Goal: Consume media (video, audio)

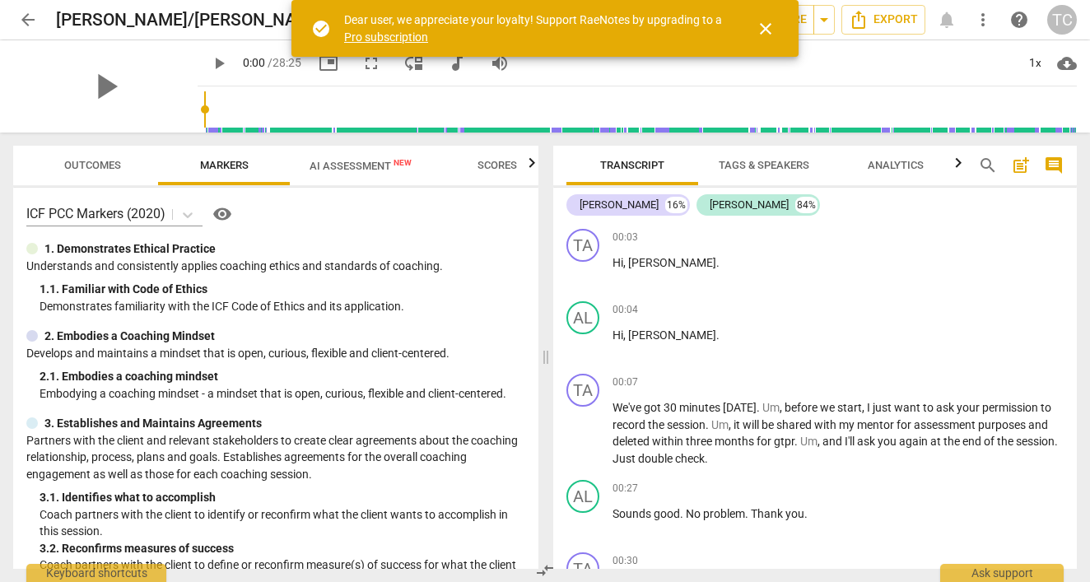
click at [763, 23] on span "close" at bounding box center [766, 29] width 20 height 20
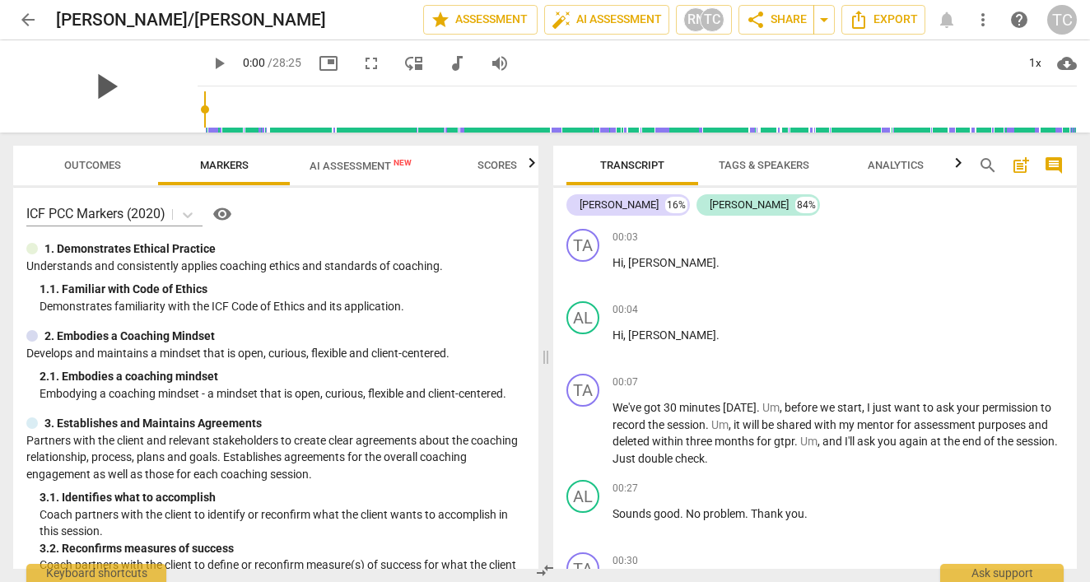
click at [112, 87] on span "play_arrow" at bounding box center [105, 86] width 43 height 43
click at [113, 91] on span "pause" at bounding box center [105, 86] width 43 height 43
drag, startPoint x: 521, startPoint y: 1, endPoint x: 894, endPoint y: 240, distance: 443.7
click at [894, 240] on div "00:03 + Add competency keyboard_arrow_right" at bounding box center [838, 237] width 451 height 16
click at [897, 268] on p "Hi , [PERSON_NAME] ." at bounding box center [838, 262] width 451 height 17
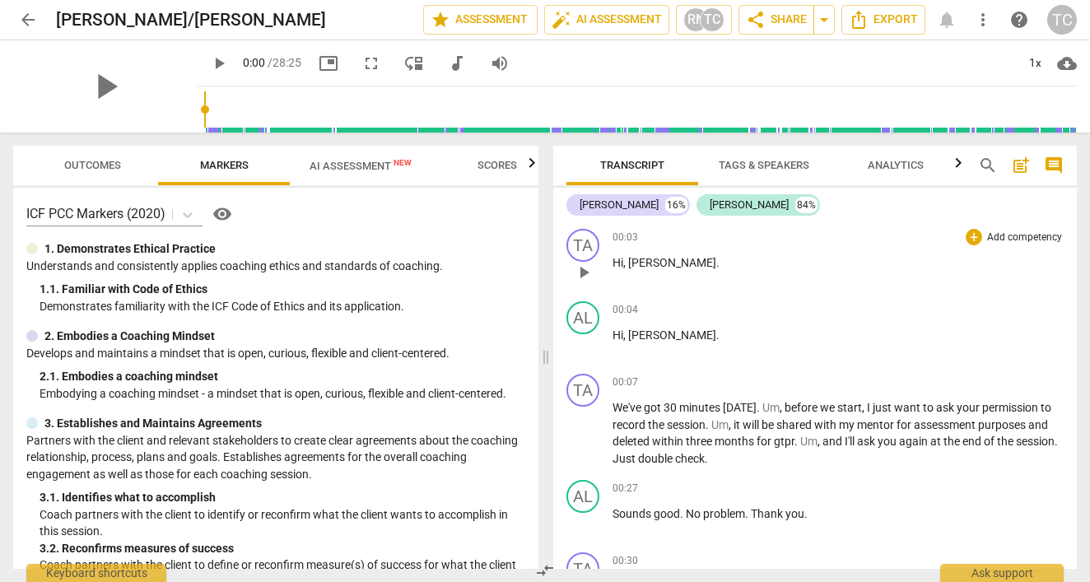
drag, startPoint x: 838, startPoint y: 4, endPoint x: 967, endPoint y: 271, distance: 296.5
click at [967, 271] on div "00:03 + Add competency keyboard_arrow_right Hi , [PERSON_NAME] ." at bounding box center [838, 258] width 451 height 59
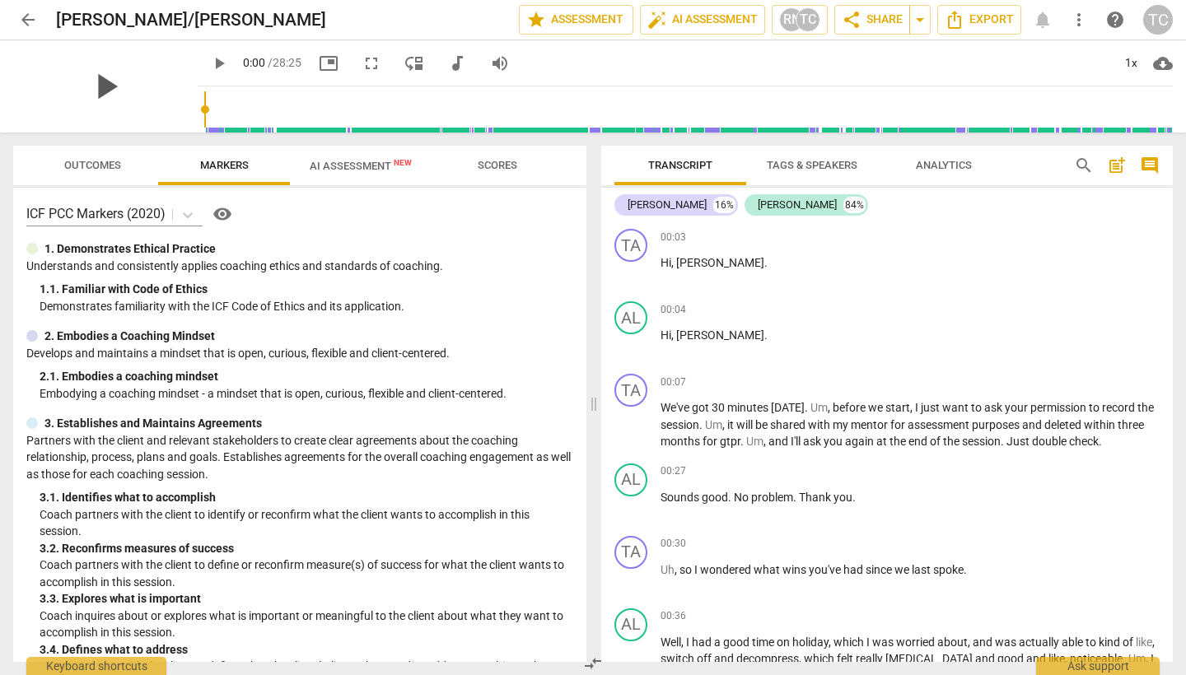
click at [125, 82] on span "play_arrow" at bounding box center [105, 86] width 43 height 43
click at [229, 63] on span "pause" at bounding box center [219, 64] width 20 height 20
click at [229, 64] on span "play_arrow" at bounding box center [219, 64] width 20 height 20
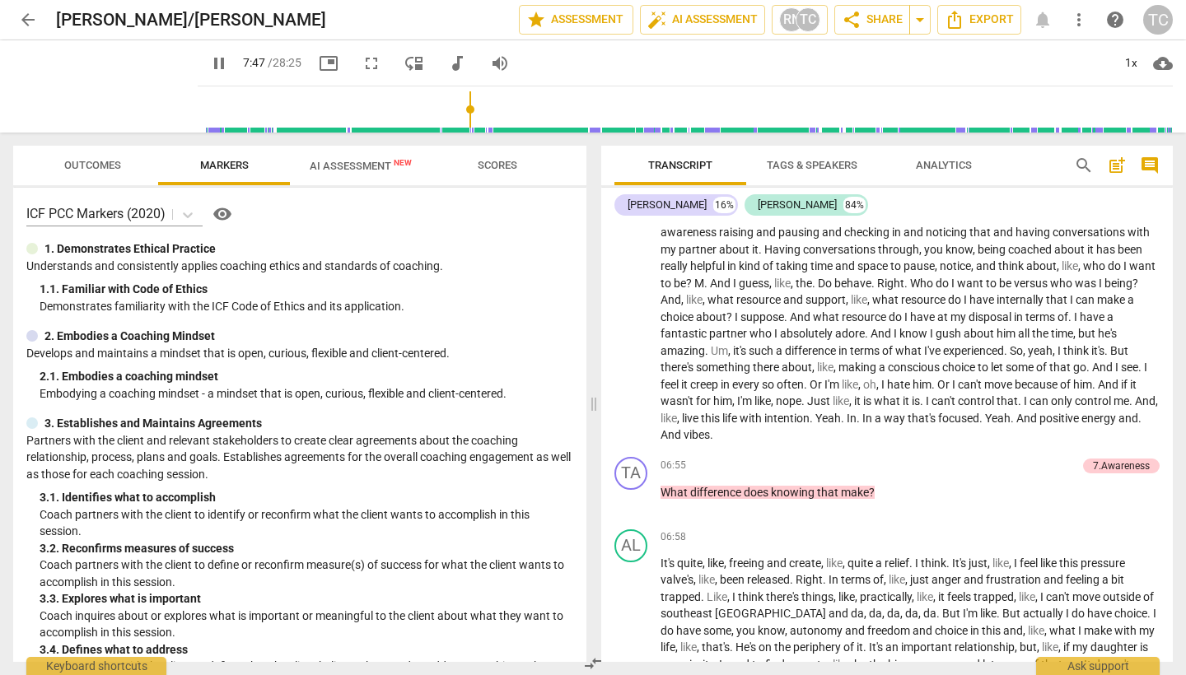
scroll to position [2272, 0]
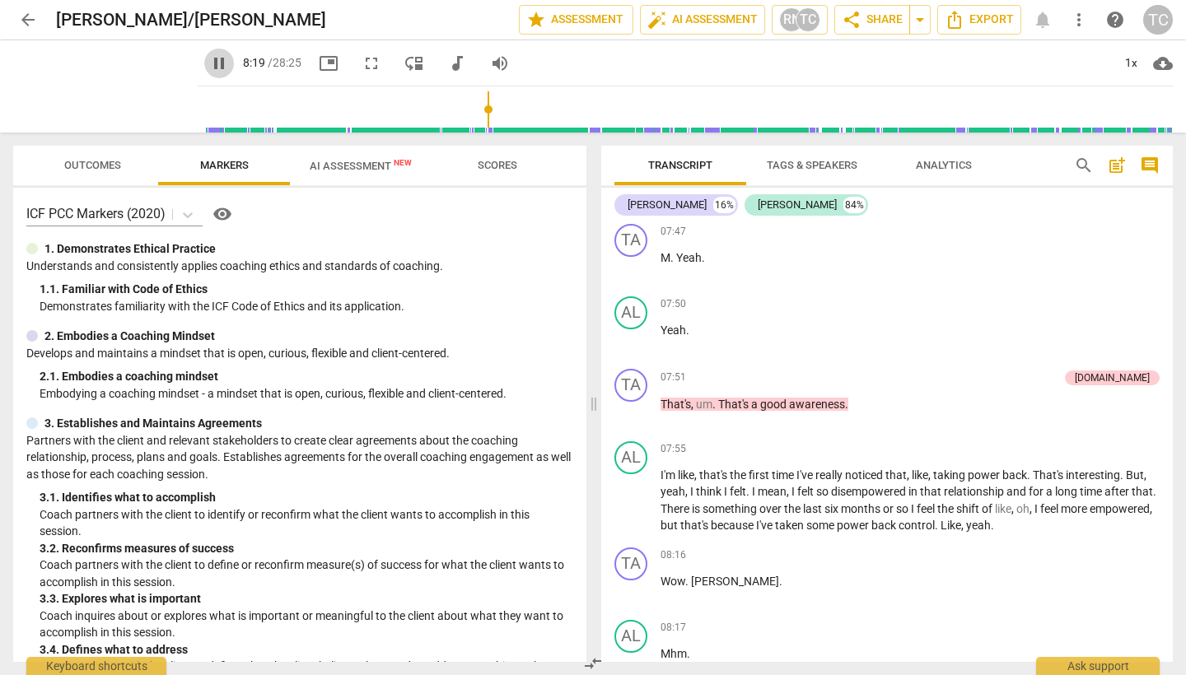
click at [229, 64] on span "pause" at bounding box center [219, 64] width 20 height 20
click at [229, 64] on span "play_arrow" at bounding box center [219, 64] width 20 height 20
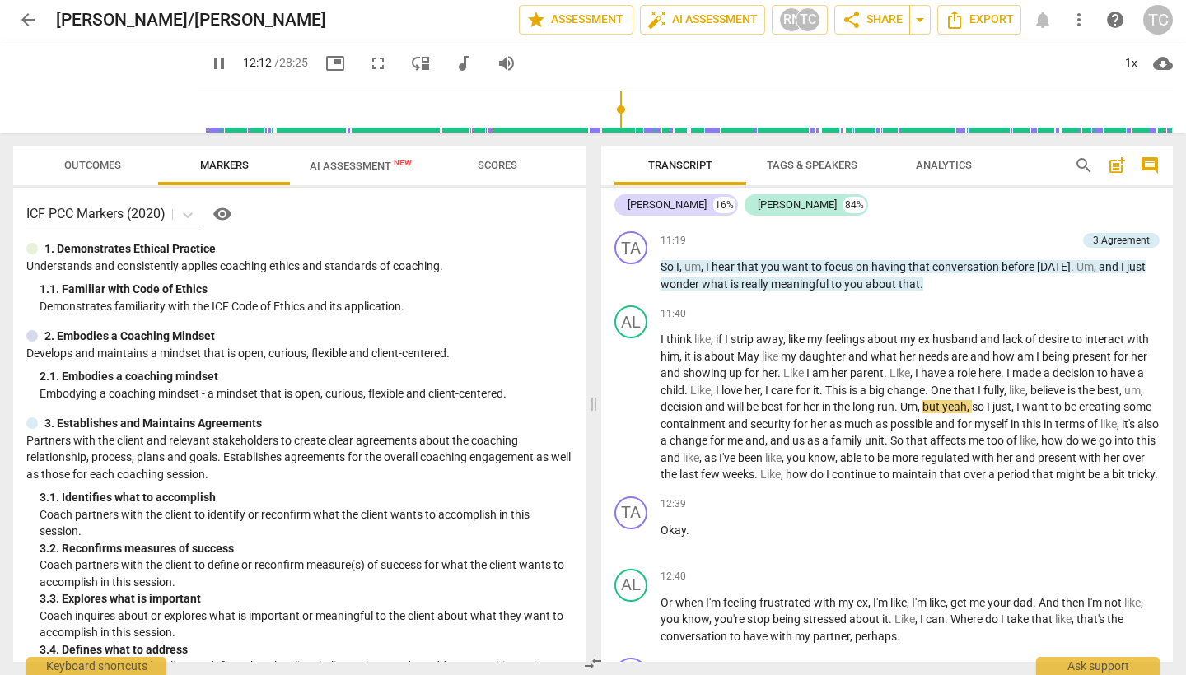
scroll to position [3591, 0]
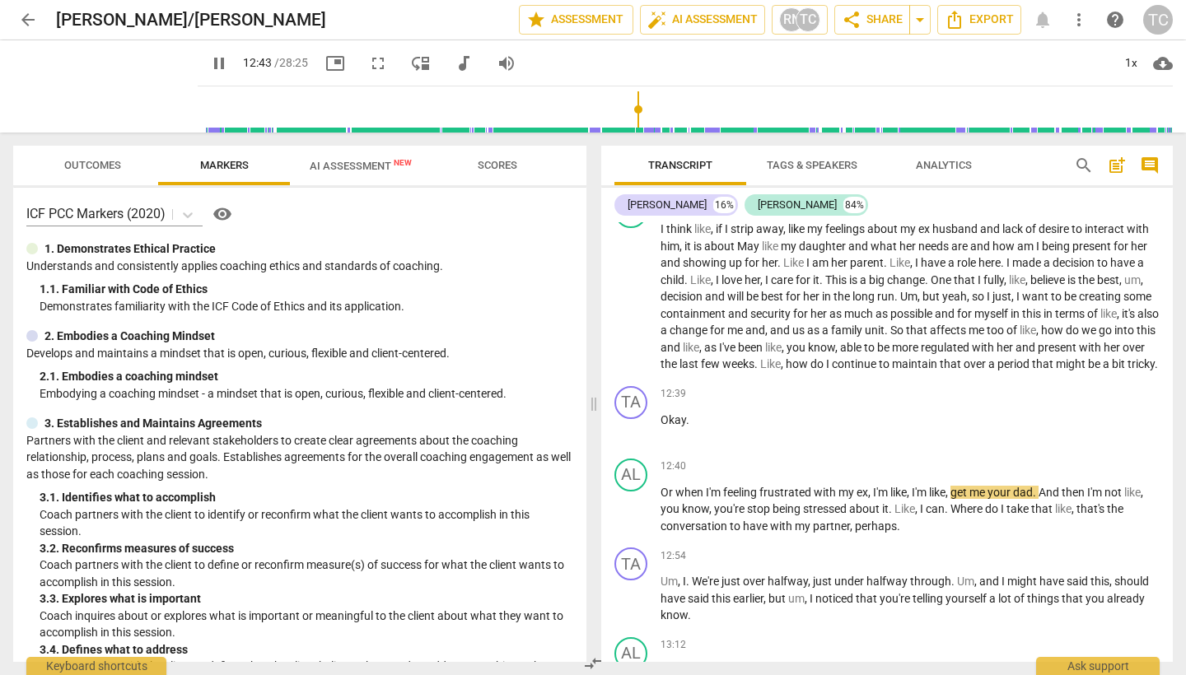
click at [229, 56] on span "pause" at bounding box center [219, 64] width 20 height 20
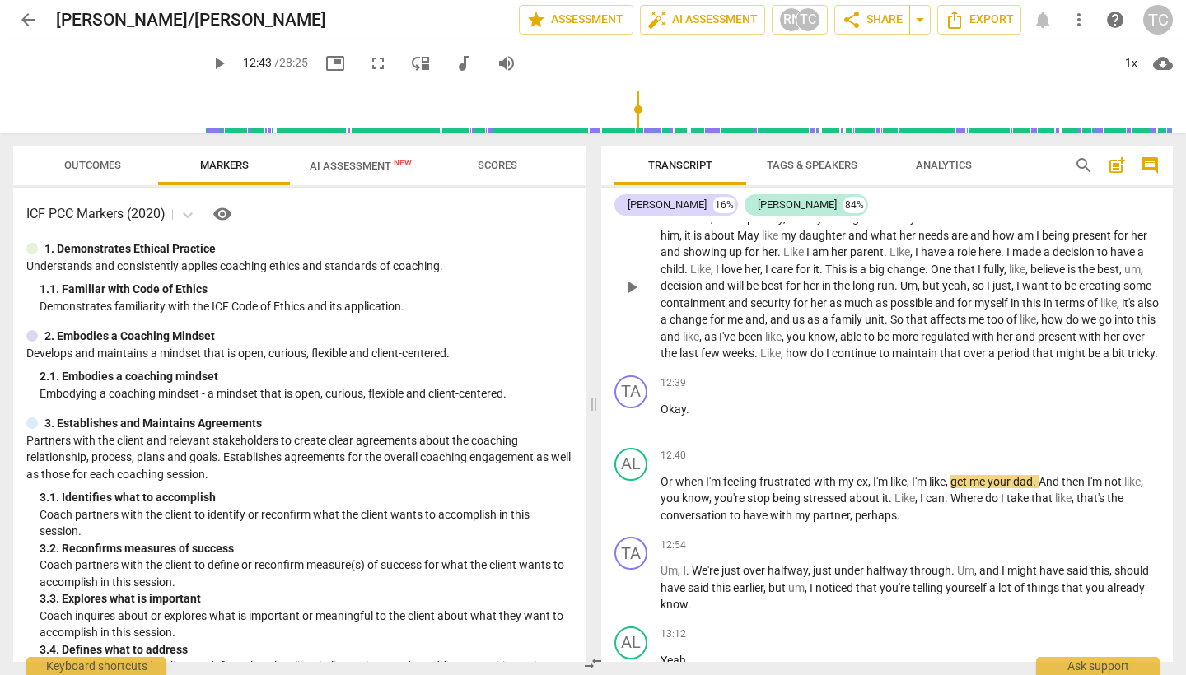
scroll to position [3606, 0]
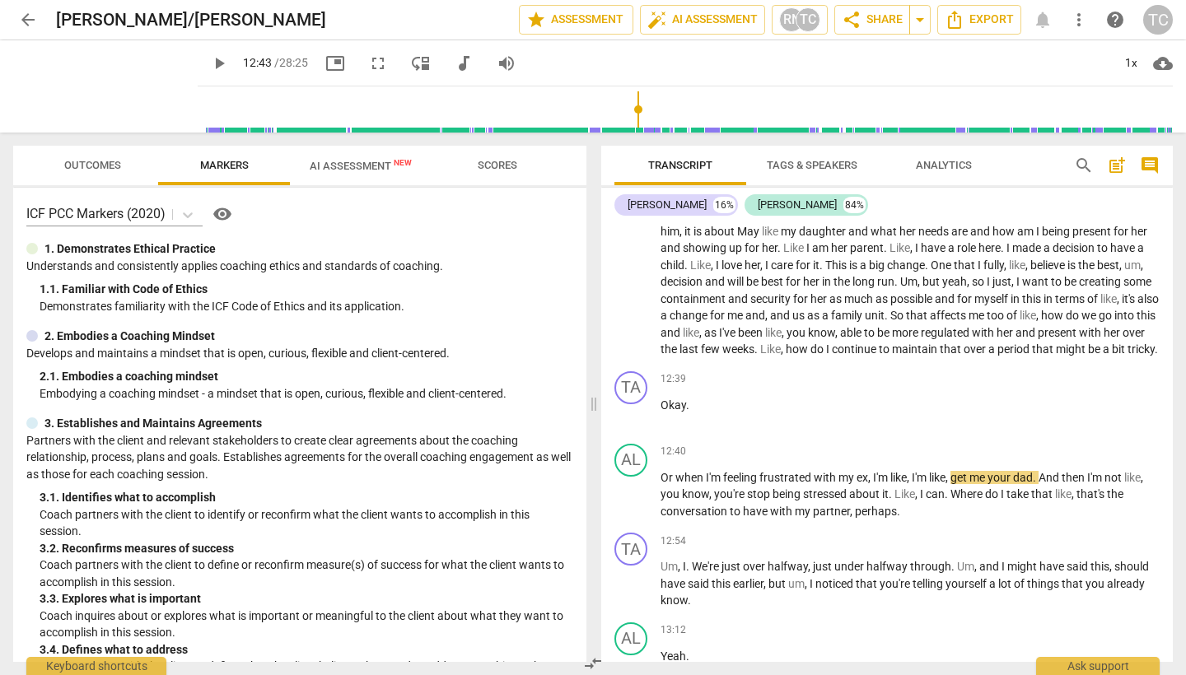
click at [229, 54] on span "play_arrow" at bounding box center [219, 64] width 20 height 20
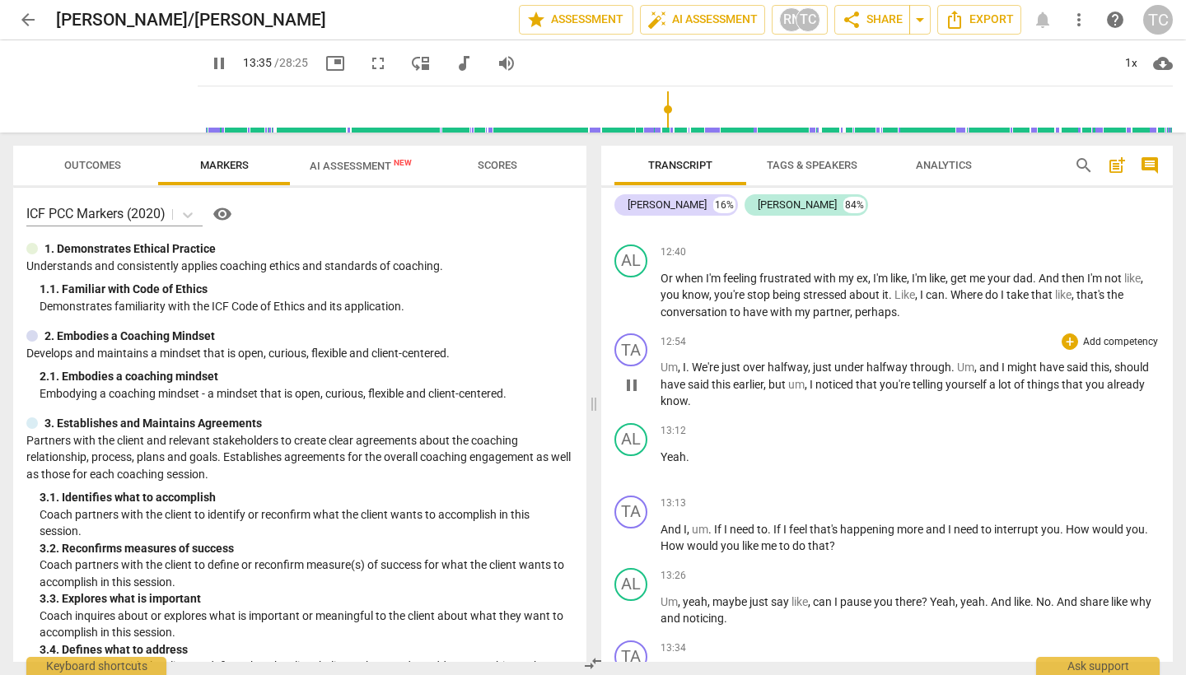
scroll to position [4305, 0]
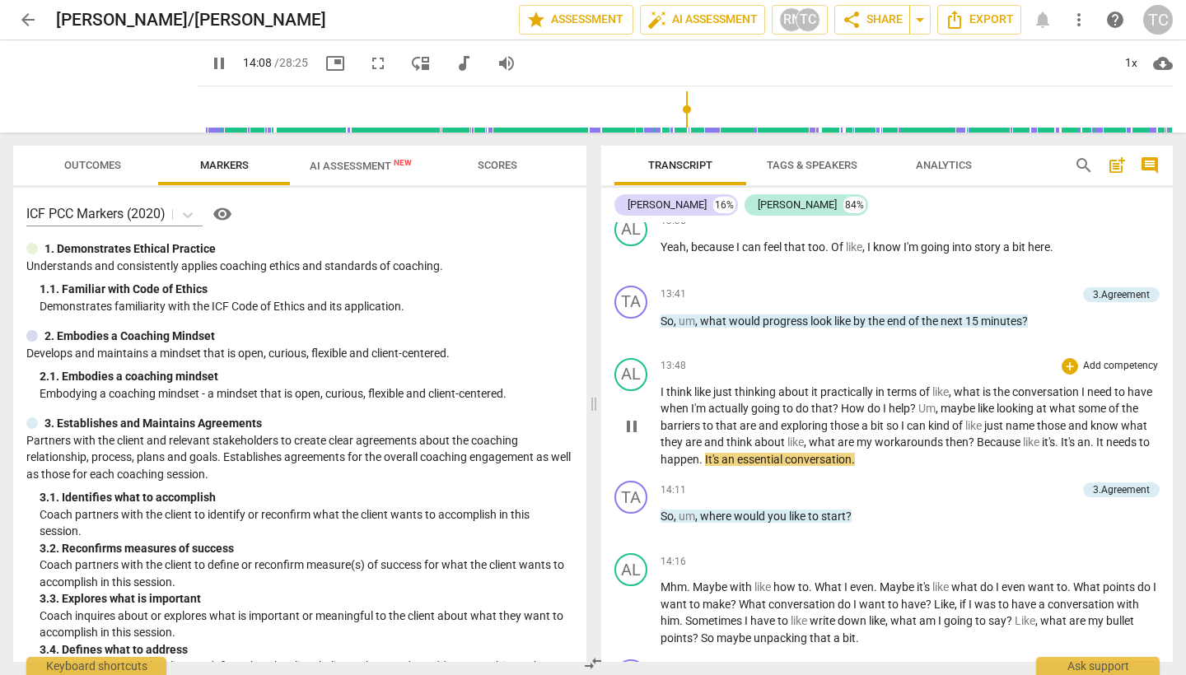
click at [740, 358] on div "13:48 + Add competency keyboard_arrow_right" at bounding box center [910, 366] width 499 height 16
click at [229, 61] on span "pause" at bounding box center [219, 64] width 20 height 20
click at [229, 60] on span "play_arrow" at bounding box center [219, 64] width 20 height 20
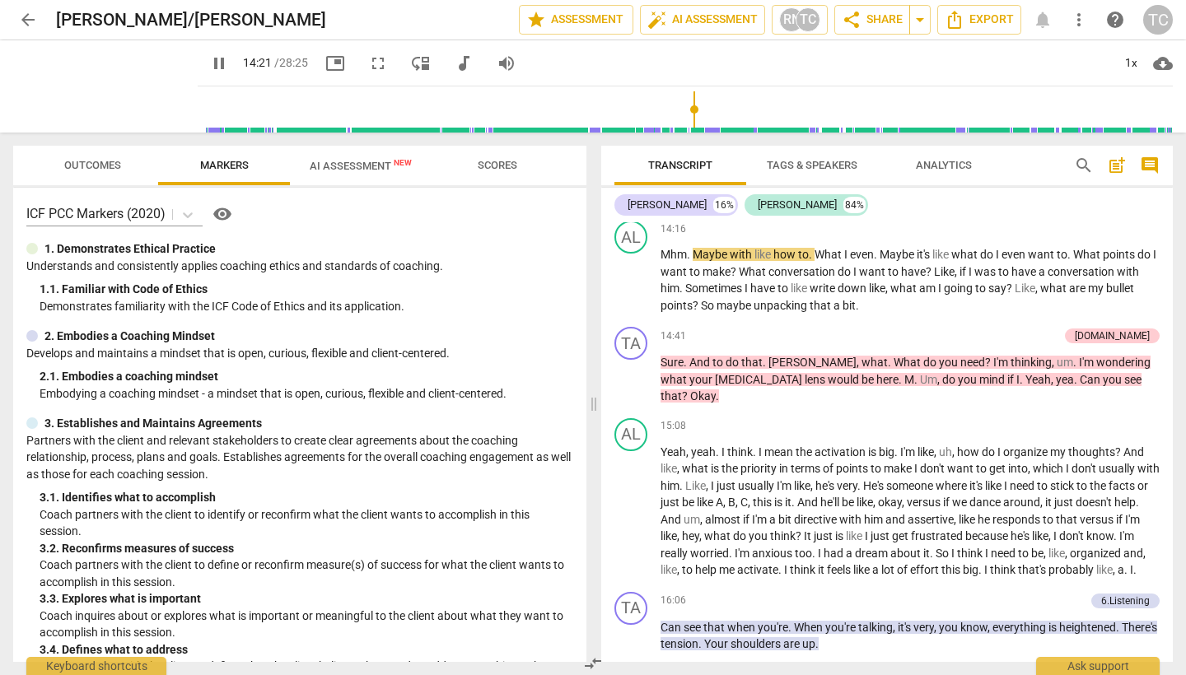
scroll to position [4639, 0]
click at [229, 56] on span "pause" at bounding box center [219, 64] width 20 height 20
click at [229, 68] on span "play_arrow" at bounding box center [219, 64] width 20 height 20
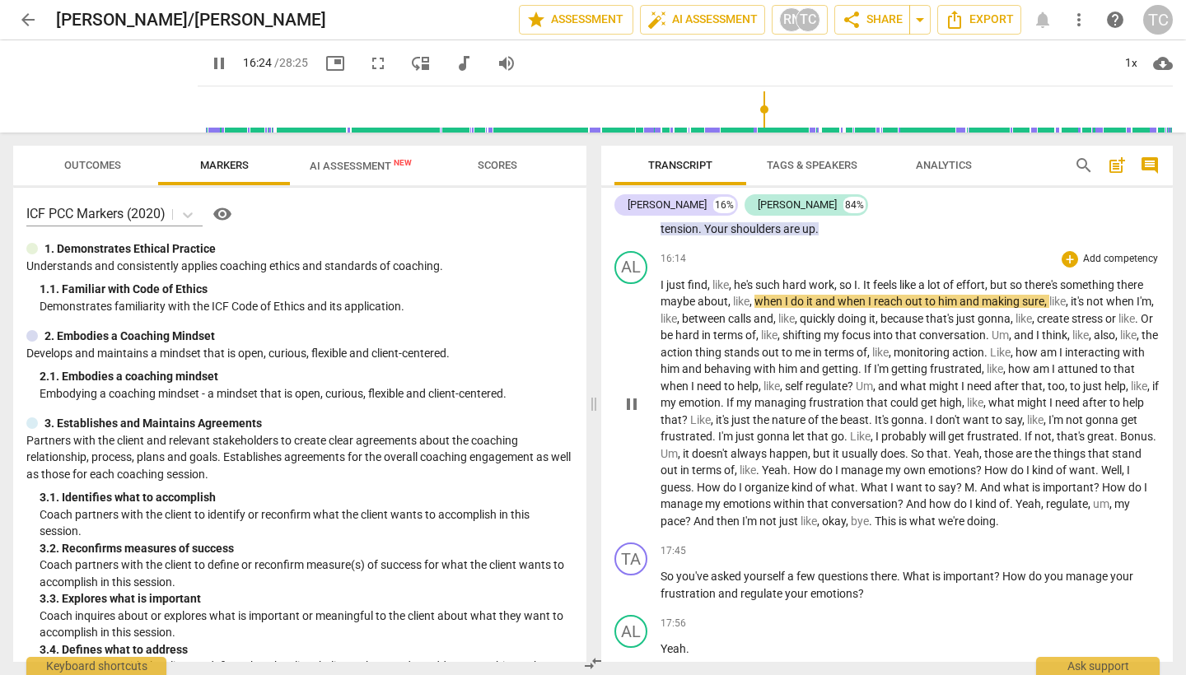
scroll to position [5040, 0]
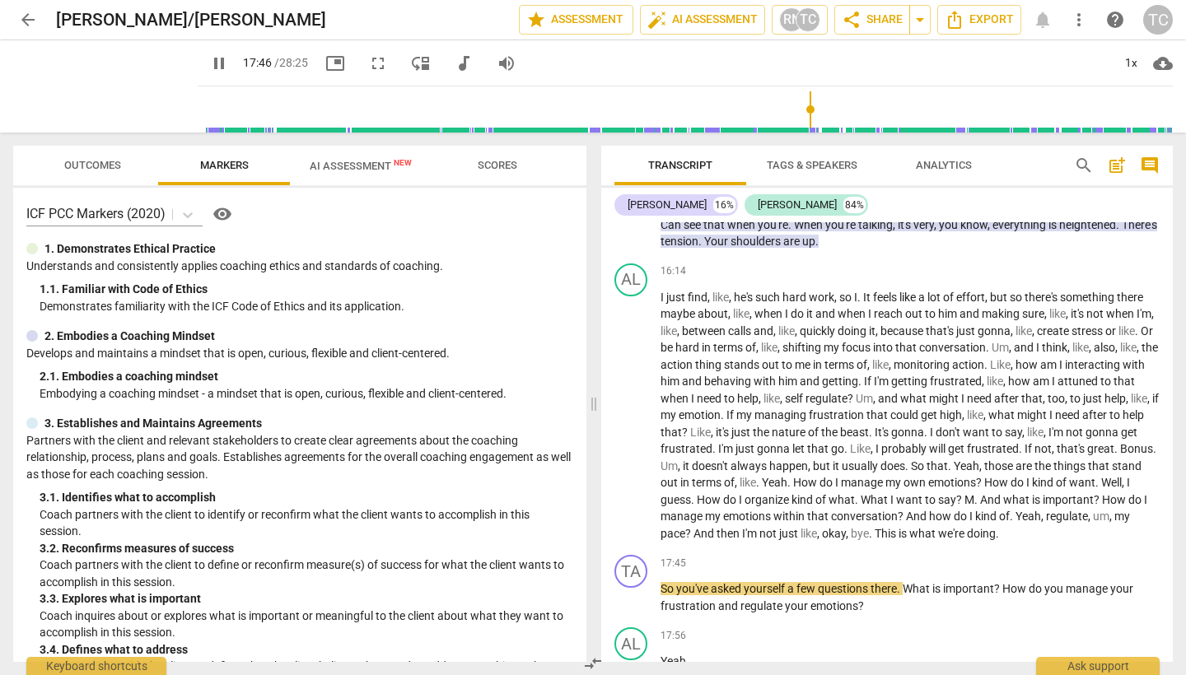
click at [229, 64] on span "pause" at bounding box center [219, 64] width 20 height 20
click at [229, 64] on span "play_arrow" at bounding box center [219, 64] width 20 height 20
click at [229, 64] on span "pause" at bounding box center [219, 64] width 20 height 20
click at [229, 64] on span "play_arrow" at bounding box center [219, 64] width 20 height 20
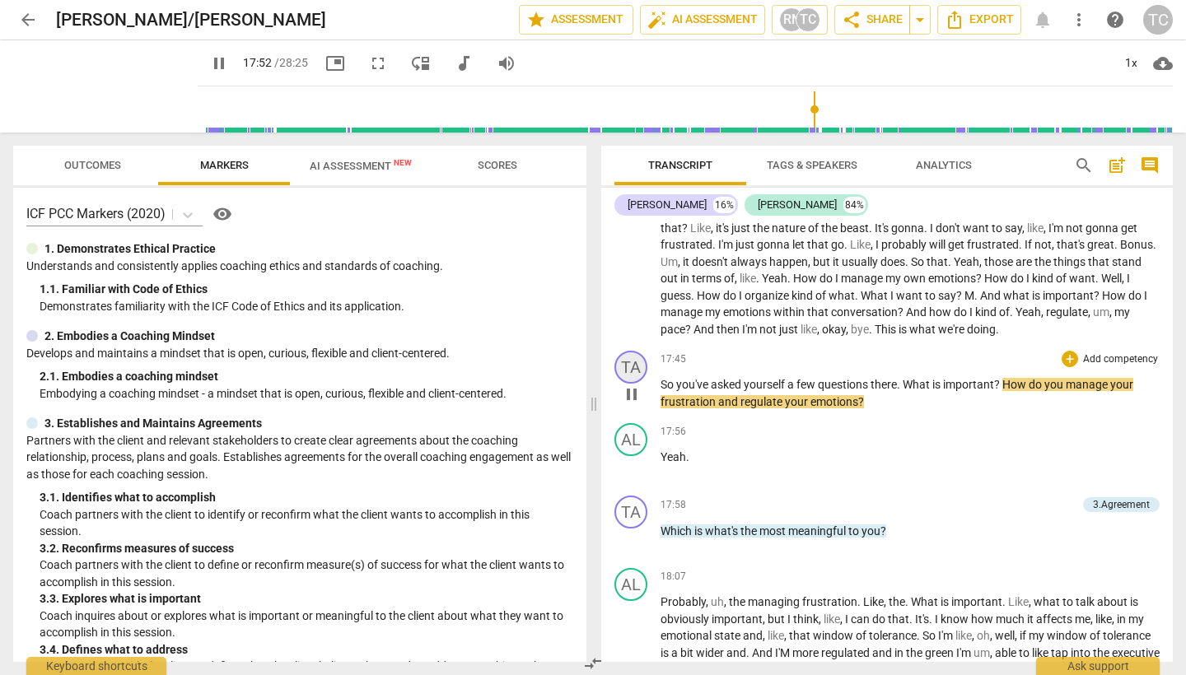
scroll to position [5265, 0]
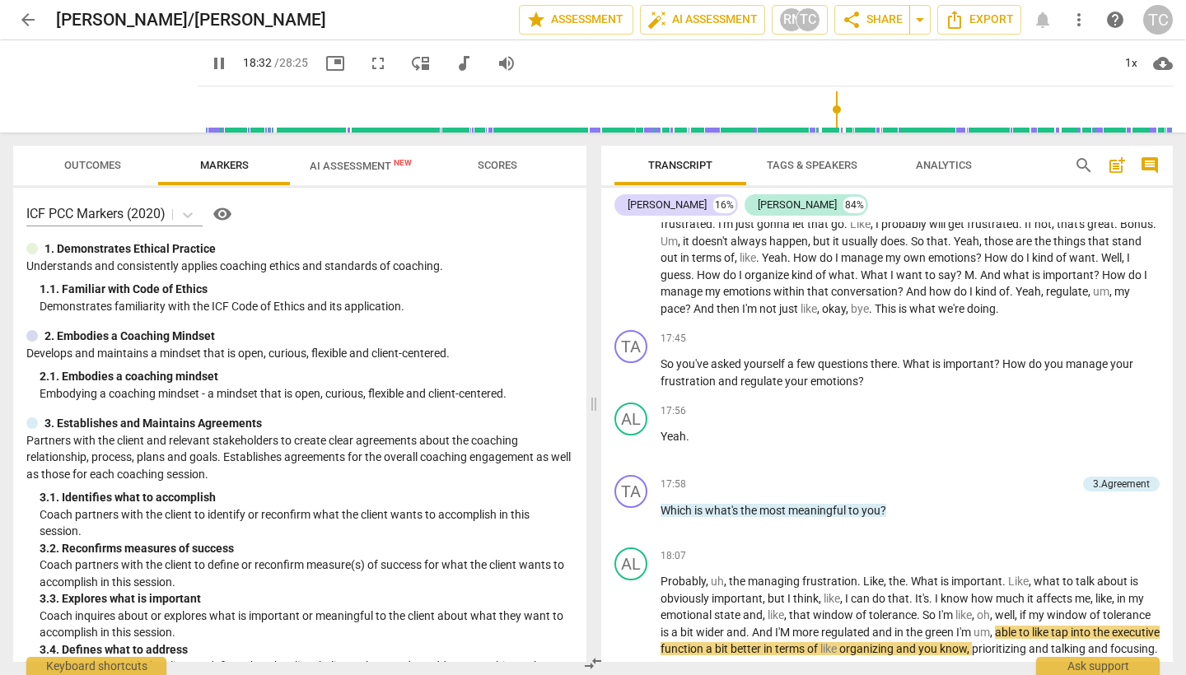
click at [229, 59] on span "pause" at bounding box center [219, 64] width 20 height 20
click at [229, 59] on span "play_arrow" at bounding box center [219, 64] width 20 height 20
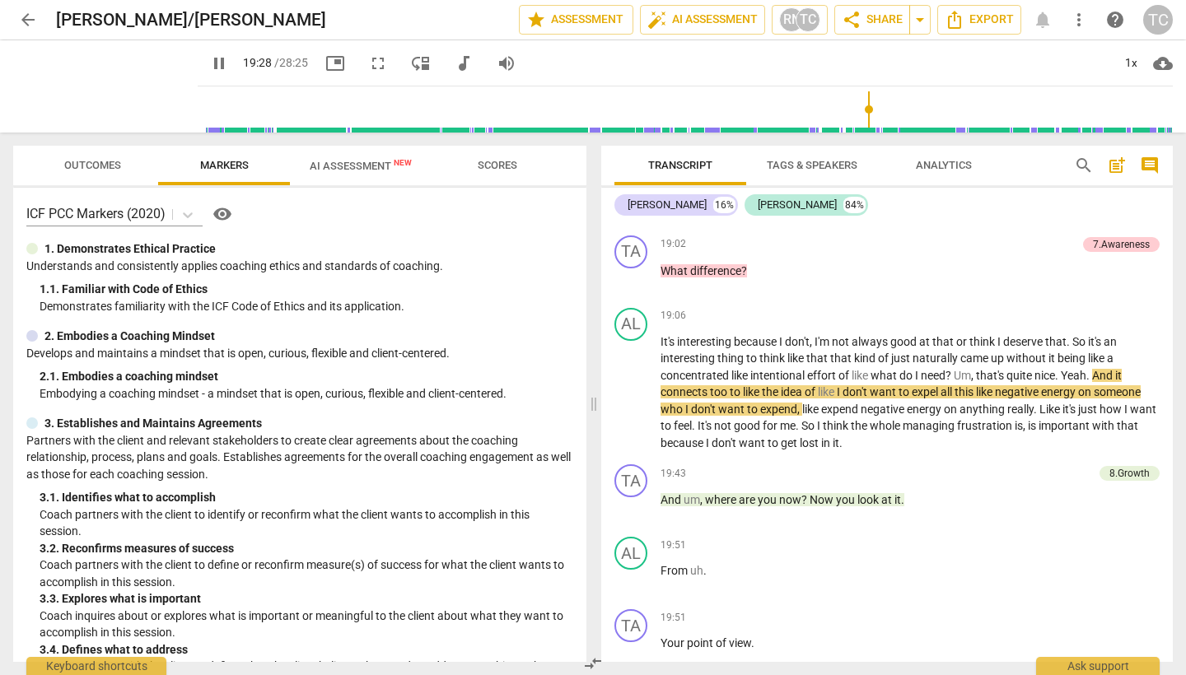
scroll to position [5871, 0]
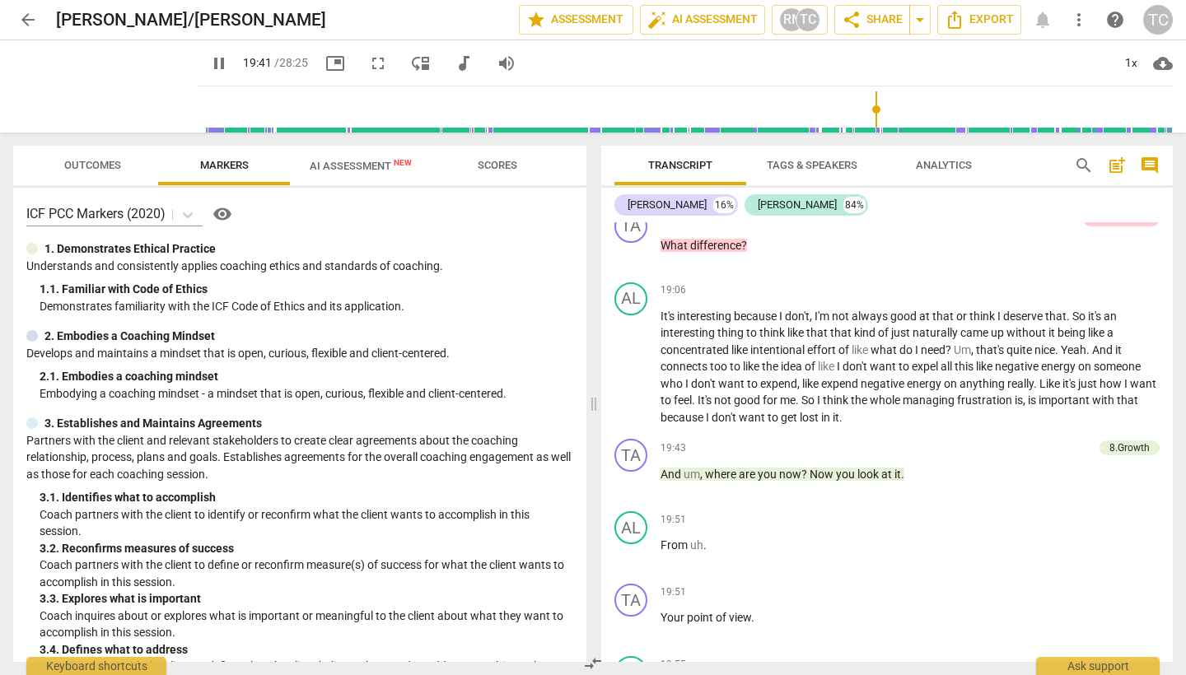
click at [229, 54] on span "pause" at bounding box center [219, 64] width 20 height 20
click at [229, 58] on span "play_arrow" at bounding box center [219, 64] width 20 height 20
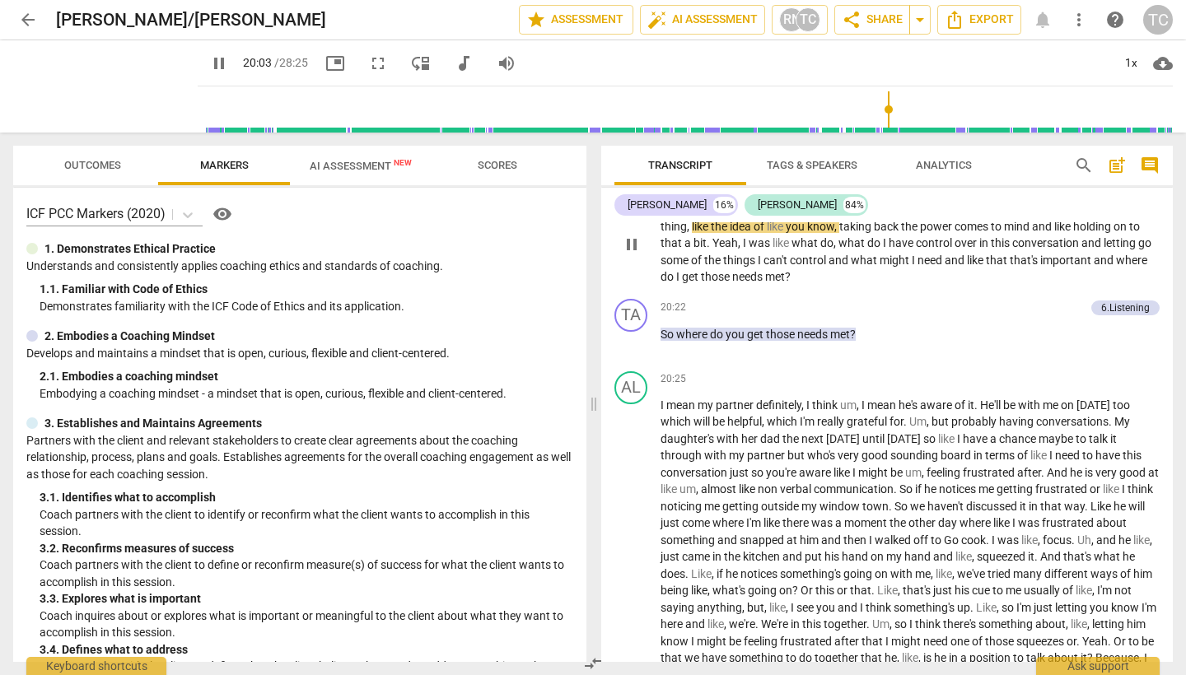
scroll to position [6287, 0]
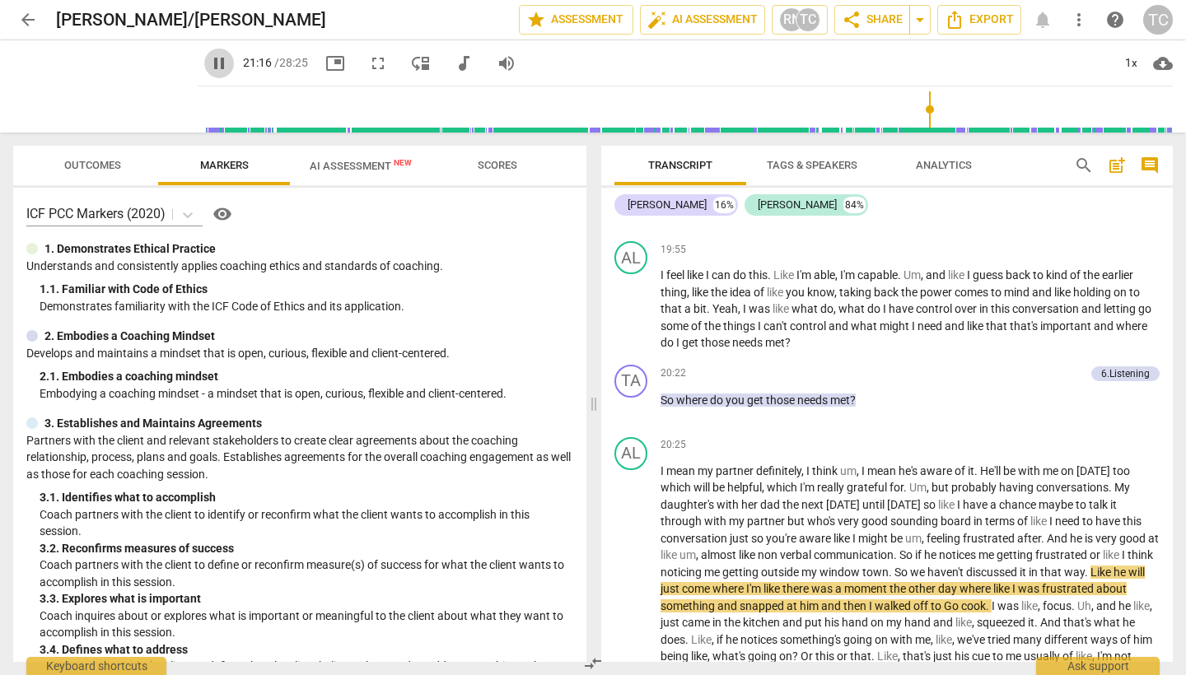
click at [229, 68] on span "pause" at bounding box center [219, 64] width 20 height 20
click at [229, 68] on span "play_arrow" at bounding box center [219, 64] width 20 height 20
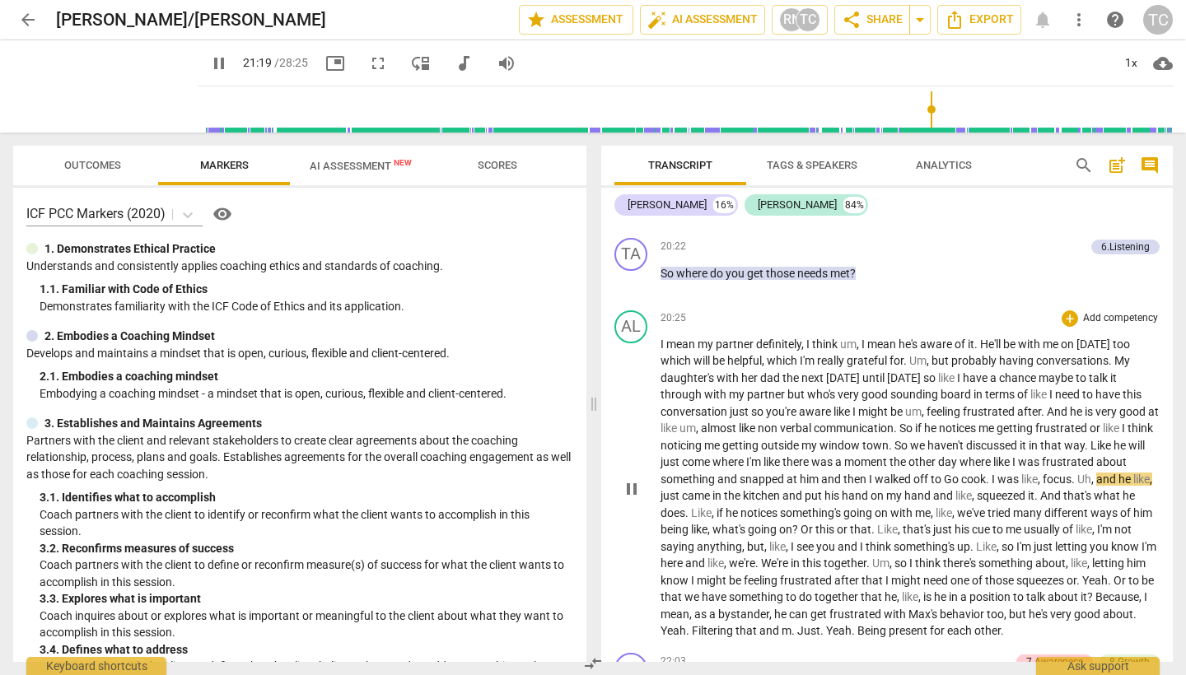
scroll to position [6463, 0]
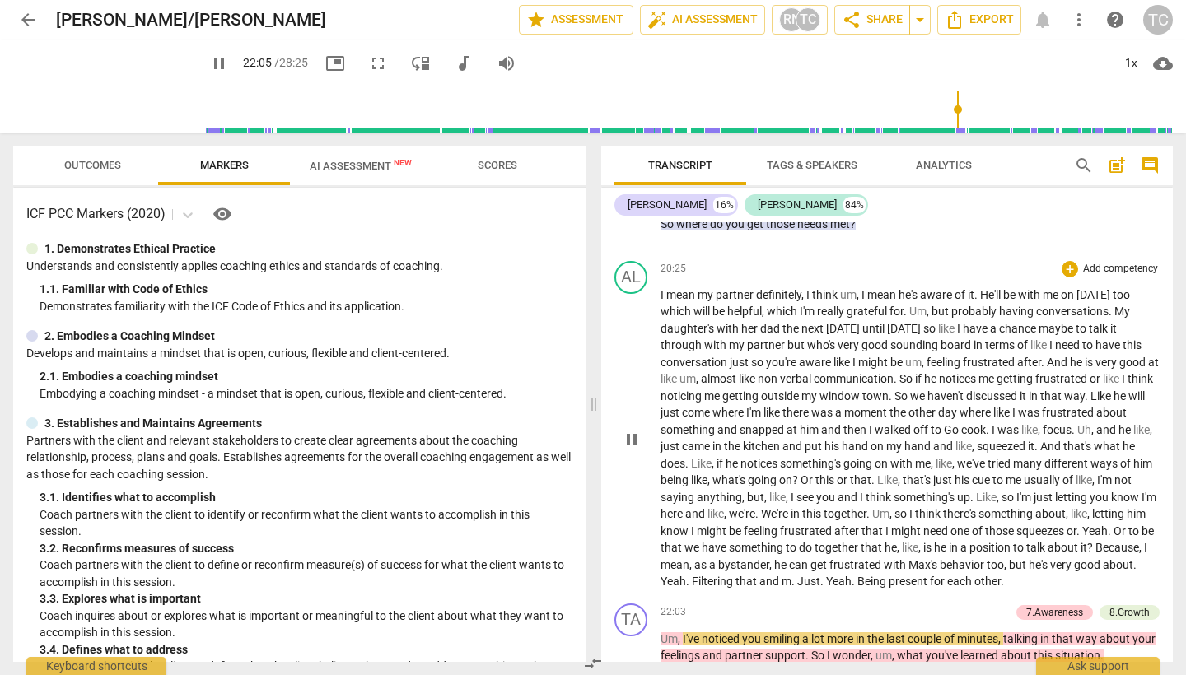
click at [602, 394] on div "AL play_arrow pause 20:25 + Add competency keyboard_arrow_right I mean my partn…" at bounding box center [887, 425] width 572 height 343
click at [229, 63] on span "pause" at bounding box center [219, 64] width 20 height 20
click at [229, 58] on div "play_arrow 22:08 / 28:25 picture_in_picture fullscreen move_down audiotrack vol…" at bounding box center [363, 64] width 330 height 30
click at [229, 61] on span "play_arrow" at bounding box center [219, 64] width 20 height 20
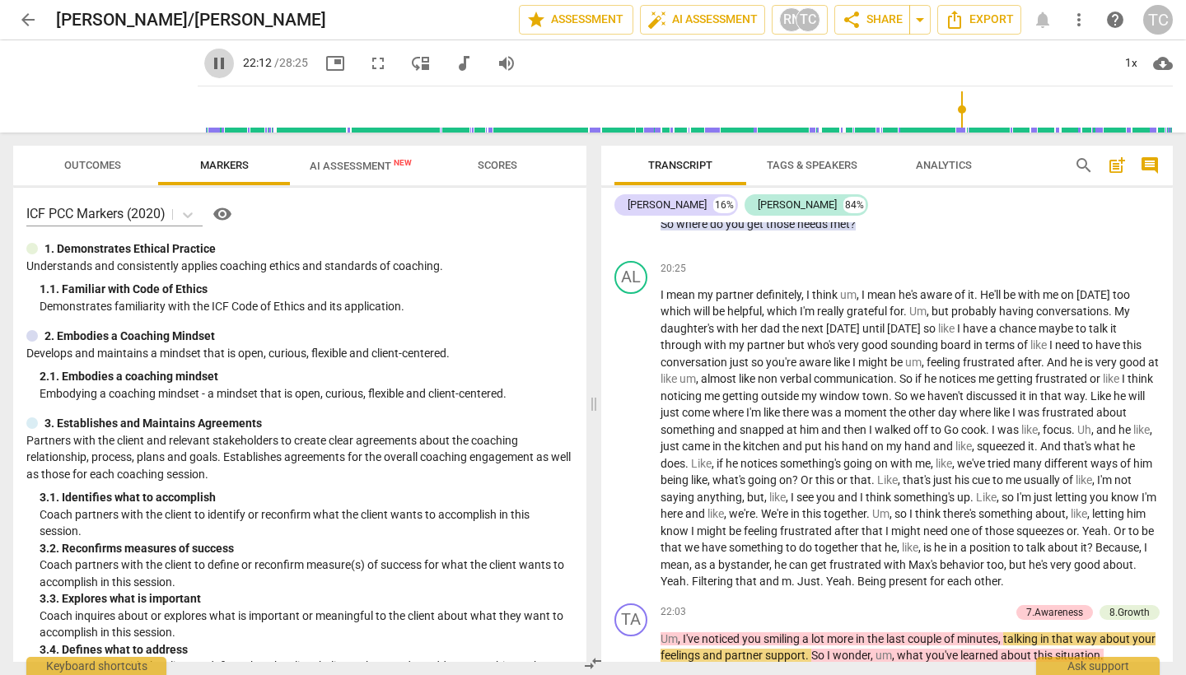
click at [229, 61] on span "pause" at bounding box center [219, 64] width 20 height 20
click at [229, 68] on span "play_arrow" at bounding box center [219, 64] width 20 height 20
click at [229, 68] on span "pause" at bounding box center [219, 64] width 20 height 20
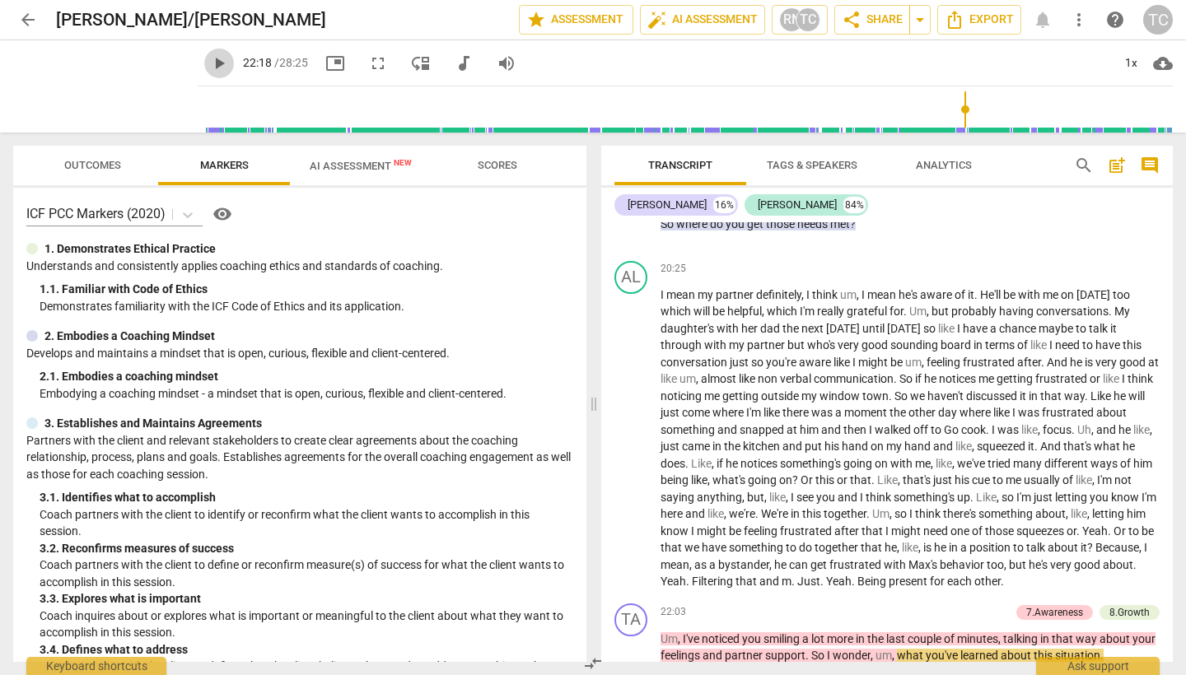
click at [229, 68] on span "play_arrow" at bounding box center [219, 64] width 20 height 20
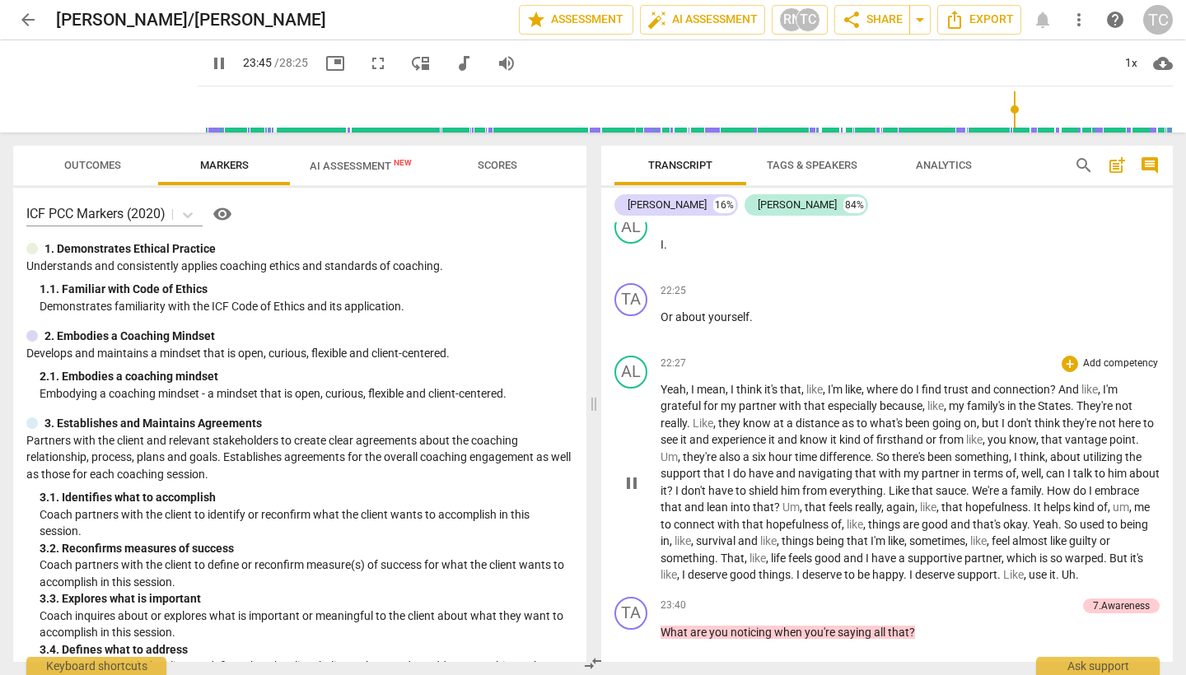
scroll to position [7223, 0]
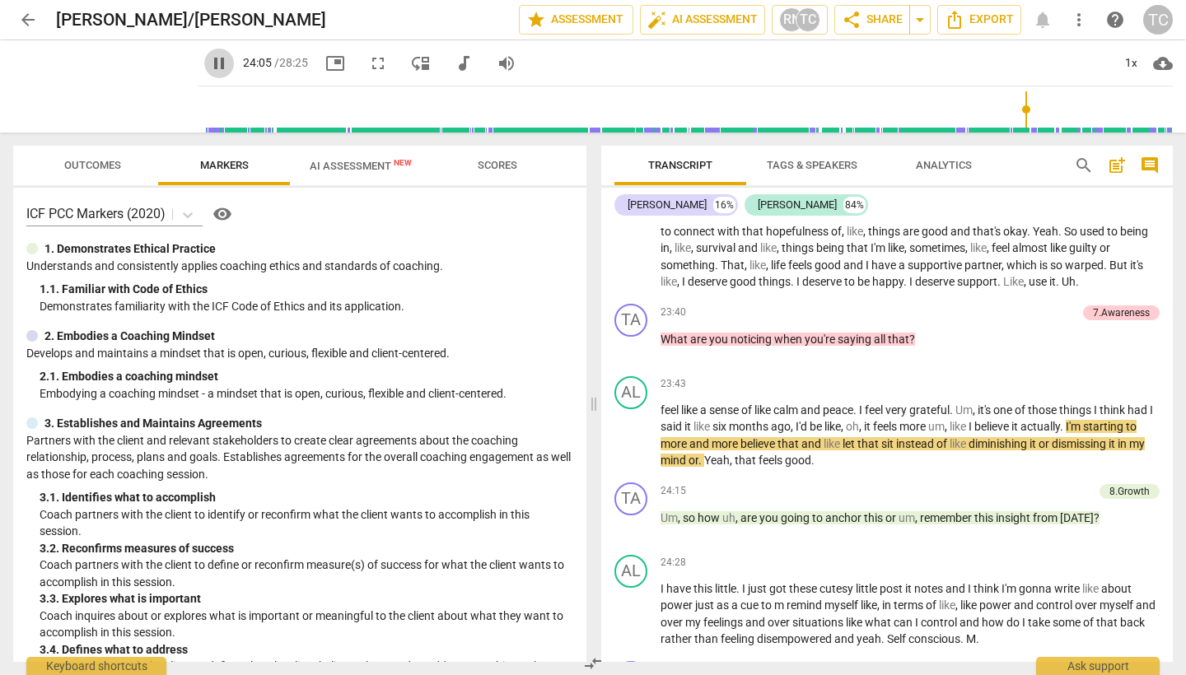
click at [229, 61] on span "pause" at bounding box center [219, 64] width 20 height 20
click at [229, 61] on span "play_arrow" at bounding box center [219, 64] width 20 height 20
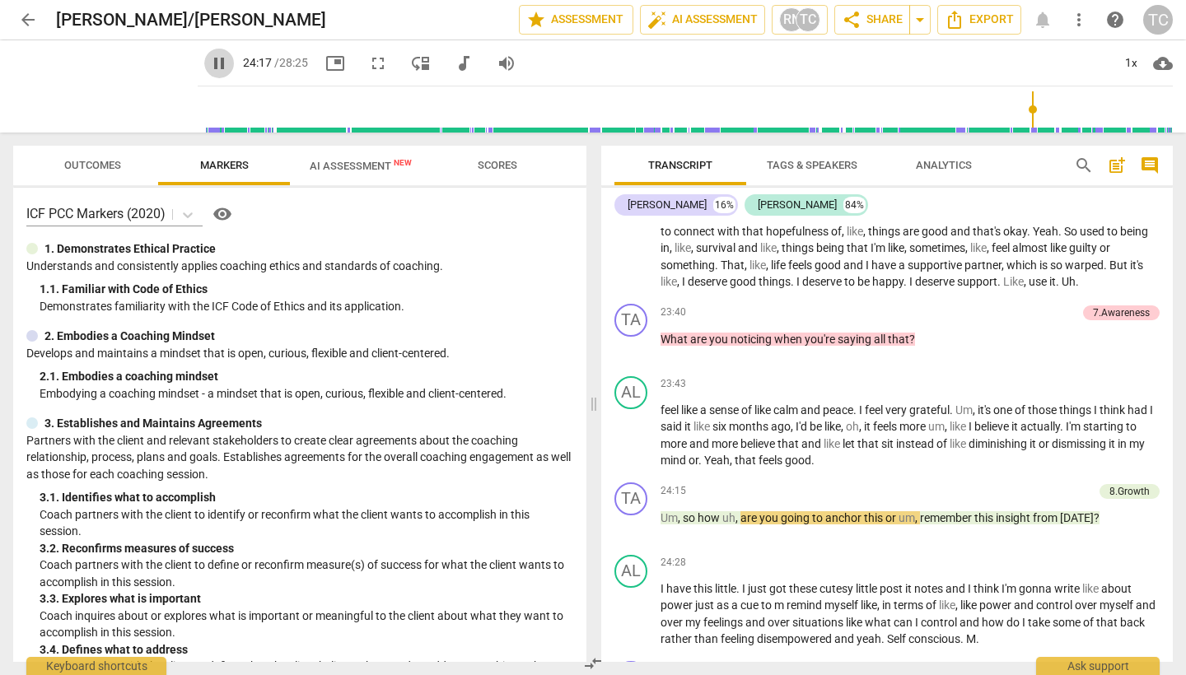
click at [229, 58] on span "pause" at bounding box center [219, 64] width 20 height 20
click at [229, 58] on span "play_arrow" at bounding box center [219, 64] width 20 height 20
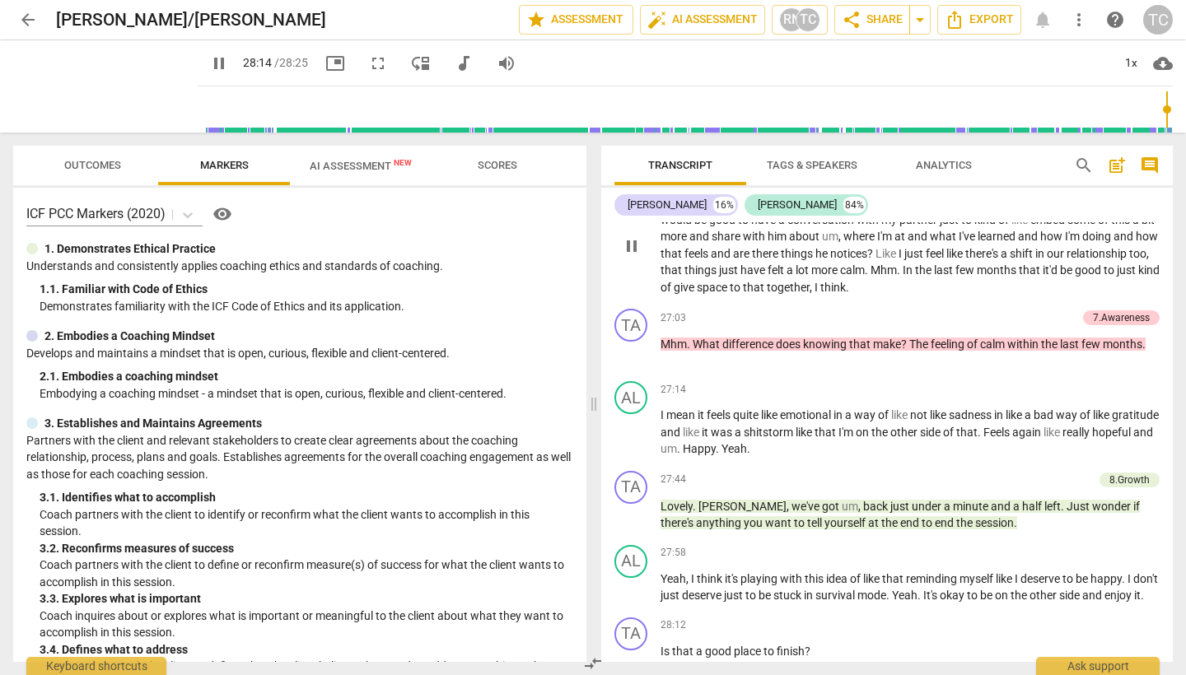
scroll to position [8735, 0]
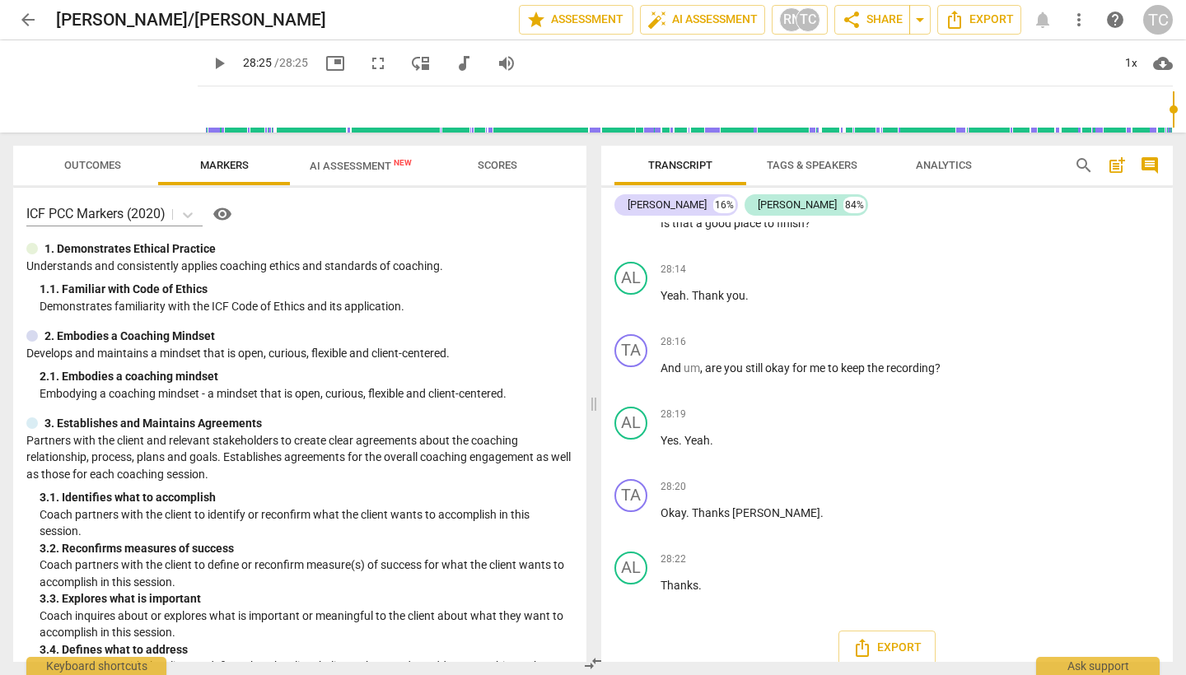
type input "1705"
